Goal: Find specific fact: Find specific fact

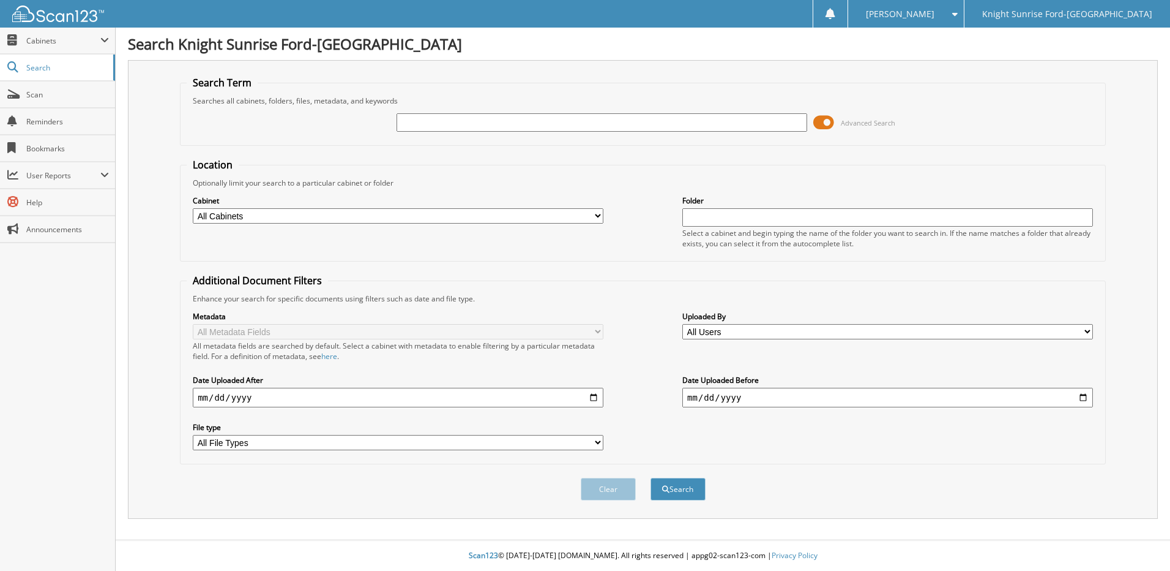
click at [501, 122] on input "text" at bounding box center [602, 122] width 411 height 18
click at [51, 68] on span "Search" at bounding box center [66, 67] width 81 height 10
click at [453, 122] on input "text" at bounding box center [602, 122] width 411 height 18
type input "646192"
click at [651, 477] on button "Search" at bounding box center [678, 488] width 55 height 23
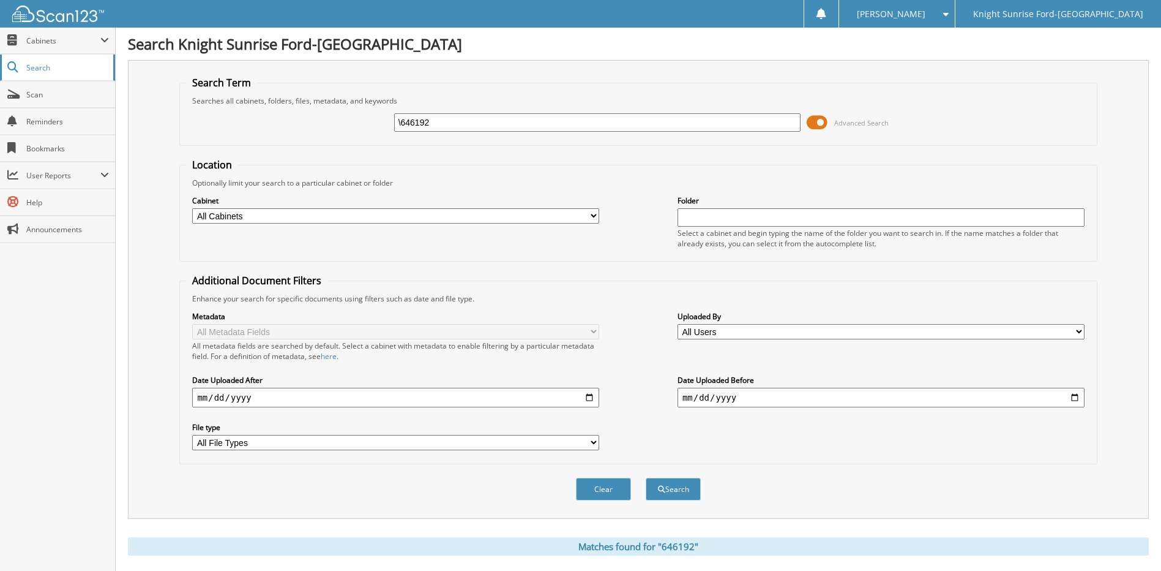
type input "\646192"
click at [646, 477] on button "Search" at bounding box center [673, 488] width 55 height 23
